Goal: Task Accomplishment & Management: Manage account settings

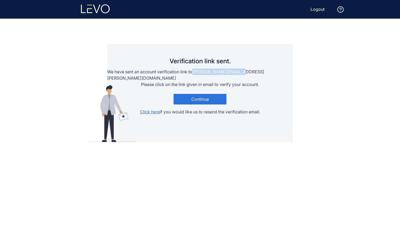
drag, startPoint x: 216, startPoint y: 72, endPoint x: 280, endPoint y: 72, distance: 63.7
click at [280, 72] on div "Verification link sent. We have sent an account verification link to [PERSON_NA…" at bounding box center [200, 93] width 186 height 98
copy p "[PERSON_NAME][EMAIL_ADDRESS][PERSON_NAME][DOMAIN_NAME]"
click at [311, 57] on main "Verification link sent. We have sent an account verification link to [PERSON_NA…" at bounding box center [199, 123] width 317 height 208
click at [313, 10] on span "Logout" at bounding box center [317, 9] width 14 height 5
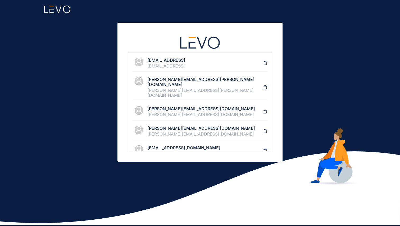
click at [166, 61] on h4 "[EMAIL_ADDRESS]" at bounding box center [205, 60] width 116 height 5
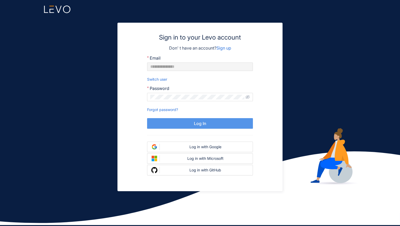
click at [203, 125] on span "Log In" at bounding box center [200, 123] width 12 height 5
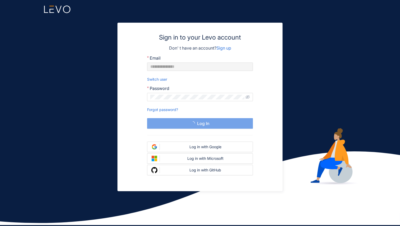
click at [310, 87] on div "**********" at bounding box center [200, 113] width 400 height 226
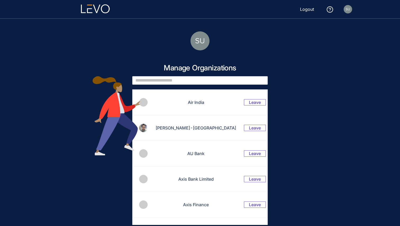
click at [309, 9] on span "Logout" at bounding box center [307, 9] width 14 height 5
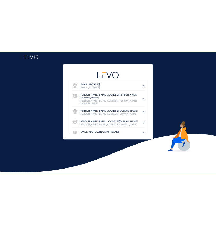
scroll to position [74, 0]
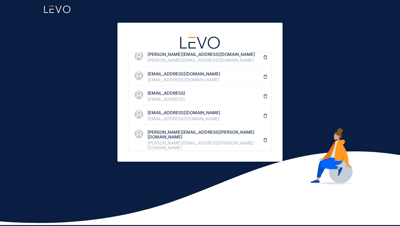
click at [172, 130] on h4 "[PERSON_NAME][EMAIL_ADDRESS][PERSON_NAME][DOMAIN_NAME]" at bounding box center [205, 135] width 116 height 10
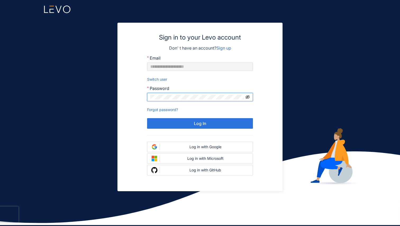
click at [246, 96] on icon "eye-invisible" at bounding box center [247, 97] width 4 height 4
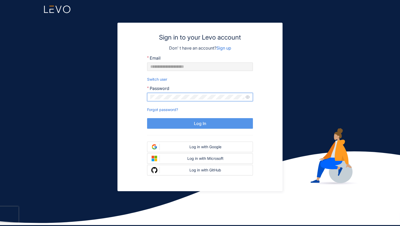
click at [206, 124] on button "Log In" at bounding box center [200, 123] width 106 height 11
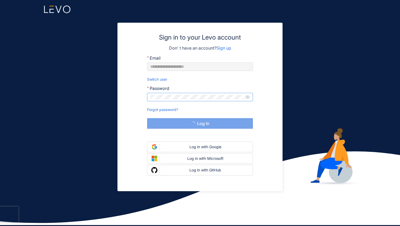
click at [262, 113] on form "**********" at bounding box center [200, 116] width 144 height 121
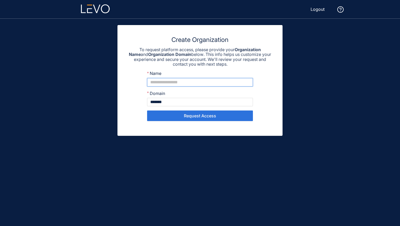
click at [167, 81] on input "Name" at bounding box center [200, 82] width 106 height 8
paste input "**********"
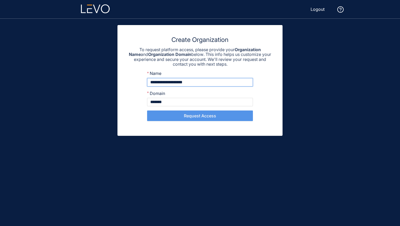
type input "**********"
click at [191, 116] on span "Request Access" at bounding box center [200, 116] width 32 height 5
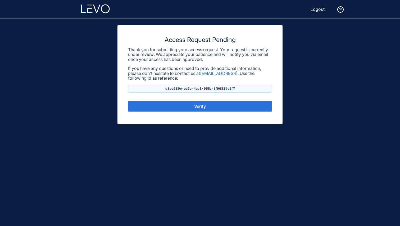
click at [191, 113] on div "Access Request Pending Thank you for submitting your access request. Your reque…" at bounding box center [199, 74] width 165 height 99
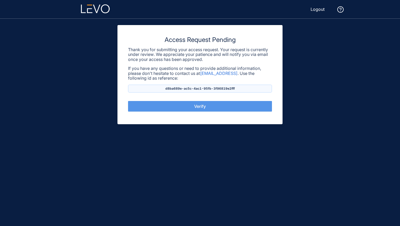
click at [198, 107] on span "Verify" at bounding box center [200, 106] width 12 height 5
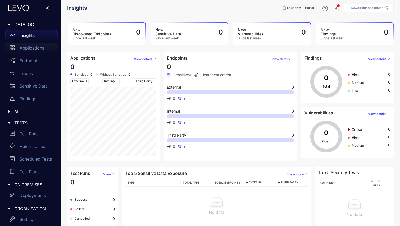
click at [35, 46] on p "Applications" at bounding box center [32, 48] width 25 height 5
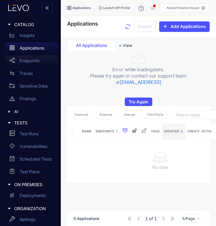
click at [30, 60] on p "Endpoints" at bounding box center [30, 60] width 20 height 5
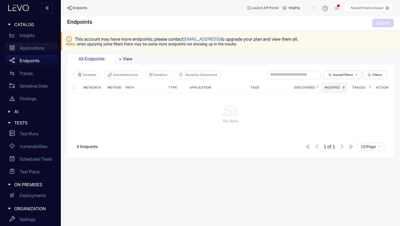
click at [27, 47] on p "Applications" at bounding box center [32, 48] width 25 height 5
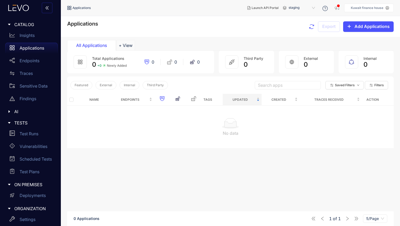
click at [216, 9] on p "Kuwait finance house" at bounding box center [366, 8] width 33 height 4
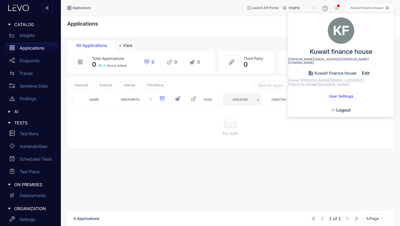
click at [216, 108] on span "Logout" at bounding box center [343, 110] width 14 height 5
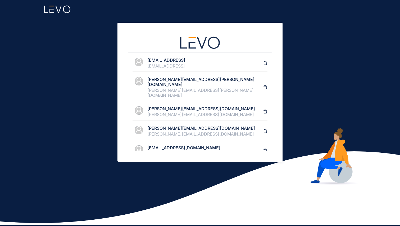
click at [161, 62] on h4 "[EMAIL_ADDRESS]" at bounding box center [205, 60] width 116 height 5
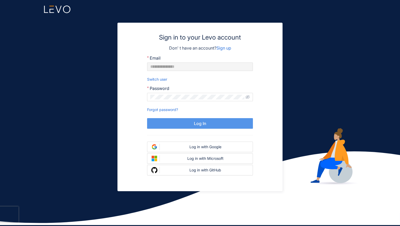
click at [209, 126] on button "Log In" at bounding box center [200, 123] width 106 height 11
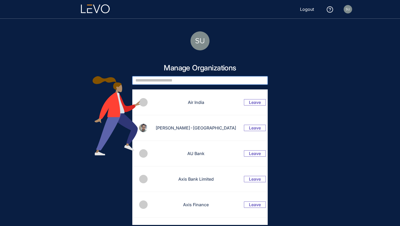
click at [177, 81] on input "text" at bounding box center [199, 80] width 135 height 8
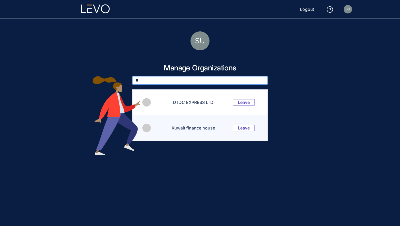
type input "**"
click at [213, 123] on td "Kuwait finance house" at bounding box center [190, 128] width 72 height 26
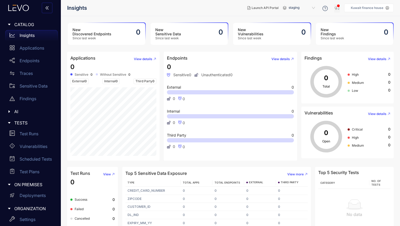
click at [216, 9] on icon "button" at bounding box center [336, 7] width 5 height 5
click at [180, 10] on nav "Insights" at bounding box center [155, 8] width 176 height 10
